Goal: Find specific page/section: Find specific page/section

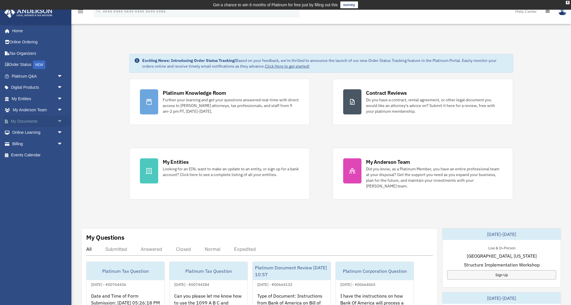
click at [60, 121] on span "arrow_drop_down" at bounding box center [62, 122] width 11 height 12
click at [35, 143] on link "Meeting Minutes" at bounding box center [39, 143] width 63 height 11
click at [30, 145] on link "Meeting Minutes" at bounding box center [39, 143] width 63 height 11
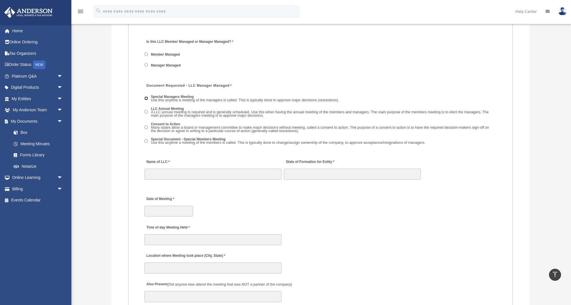
scroll to position [825, 0]
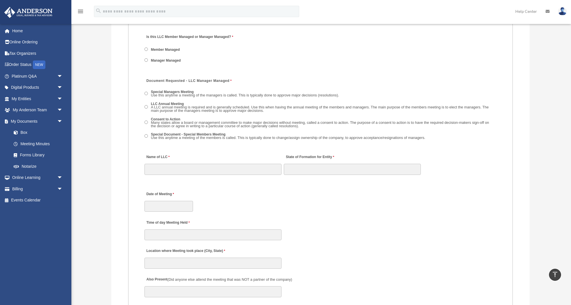
drag, startPoint x: 138, startPoint y: 261, endPoint x: 39, endPoint y: 292, distance: 103.7
